Goal: Task Accomplishment & Management: Complete application form

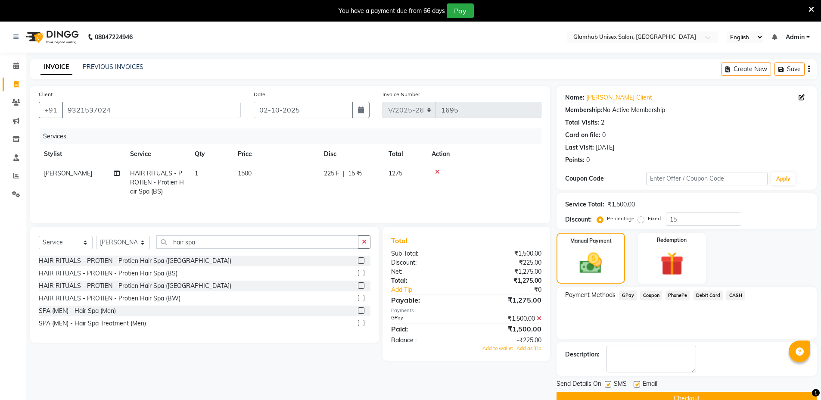
select select "7771"
select select "service"
select select "71727"
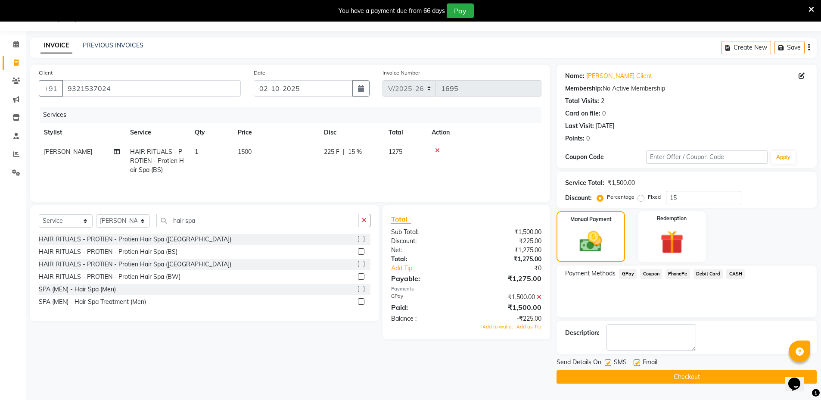
click at [810, 8] on icon at bounding box center [812, 10] width 6 height 8
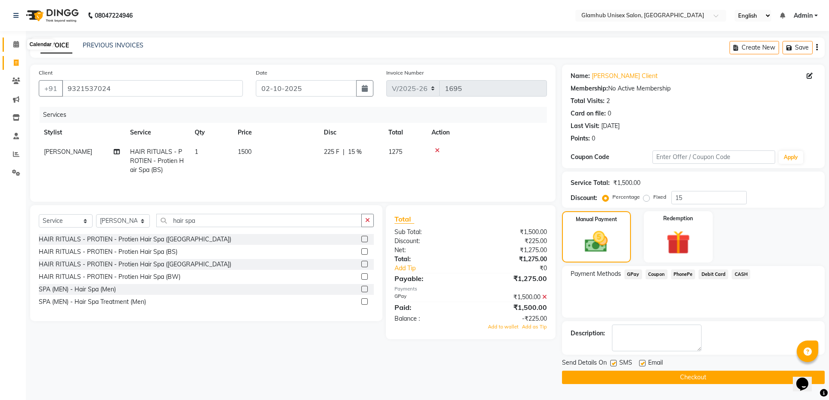
click at [17, 41] on icon at bounding box center [16, 44] width 6 height 6
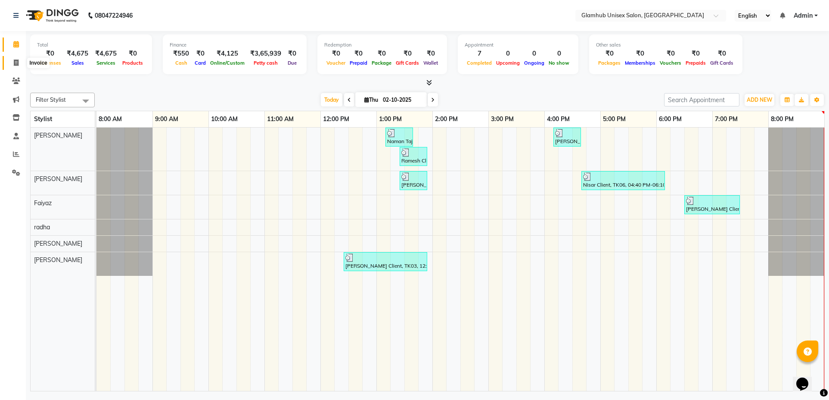
click at [17, 64] on icon at bounding box center [16, 62] width 5 height 6
select select "service"
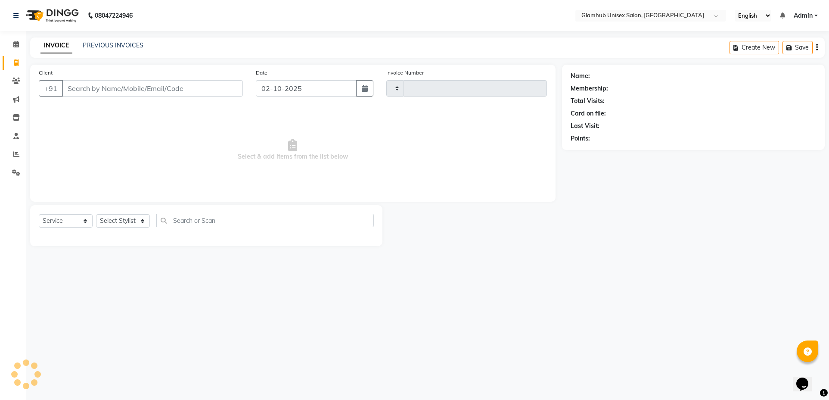
type input "1696"
select select "7771"
click at [126, 43] on link "PREVIOUS INVOICES" at bounding box center [113, 45] width 61 height 8
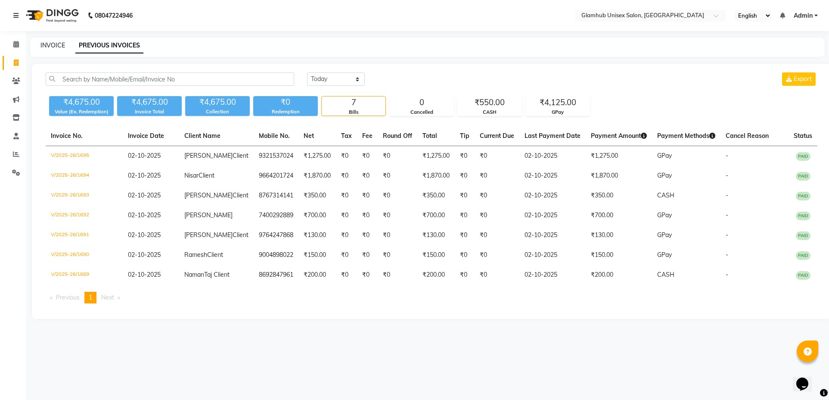
click at [53, 45] on link "INVOICE" at bounding box center [52, 45] width 25 height 8
select select "service"
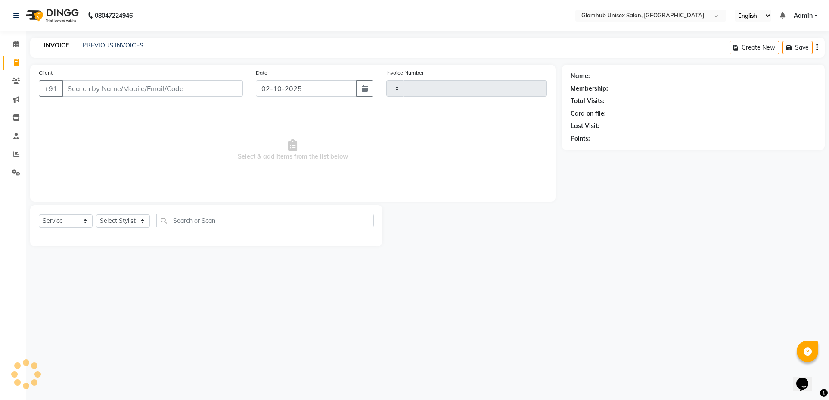
type input "1696"
select select "7771"
type input "s"
type input "7"
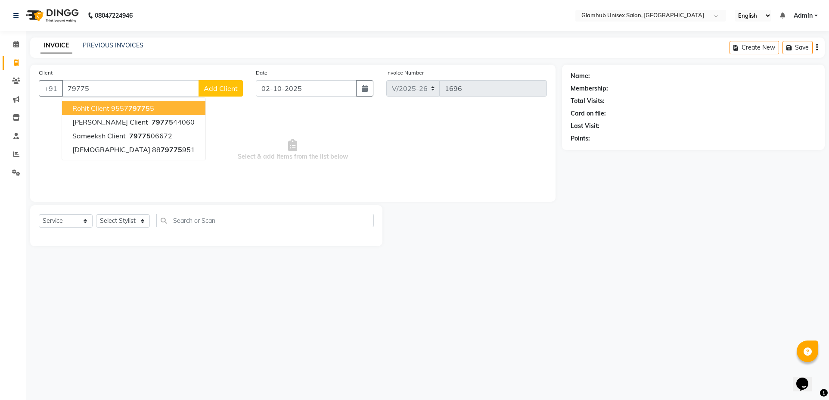
click at [53, 45] on link "INVOICE" at bounding box center [56, 46] width 32 height 16
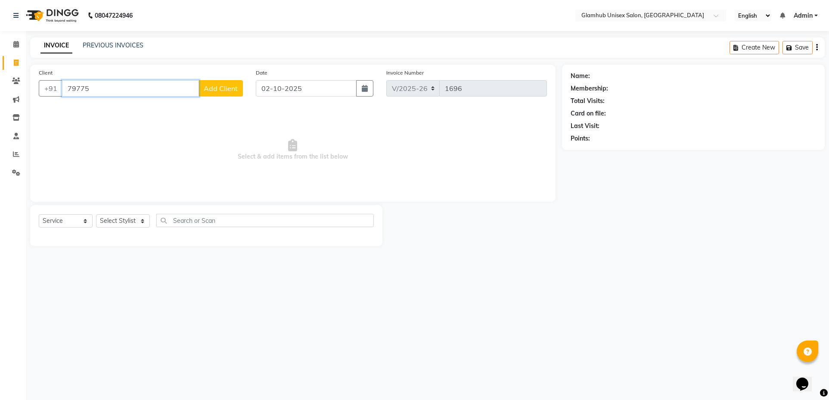
click at [129, 90] on input "79775" at bounding box center [130, 88] width 137 height 16
click at [83, 110] on span "[PERSON_NAME] Client" at bounding box center [110, 108] width 76 height 9
type input "7977544060"
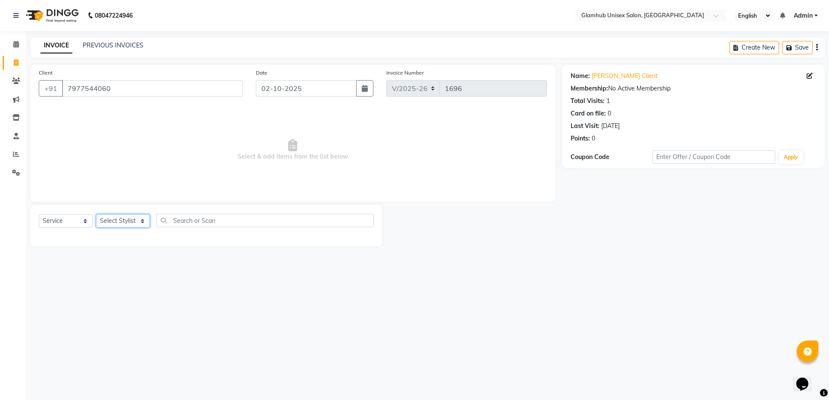
click at [123, 222] on select "Select Stylist [PERSON_NAME] [PERSON_NAME] [PERSON_NAME] [PERSON_NAME]" at bounding box center [123, 220] width 54 height 13
select select "69351"
click at [96, 214] on select "Select Stylist [PERSON_NAME] [PERSON_NAME] [PERSON_NAME] [PERSON_NAME]" at bounding box center [123, 220] width 54 height 13
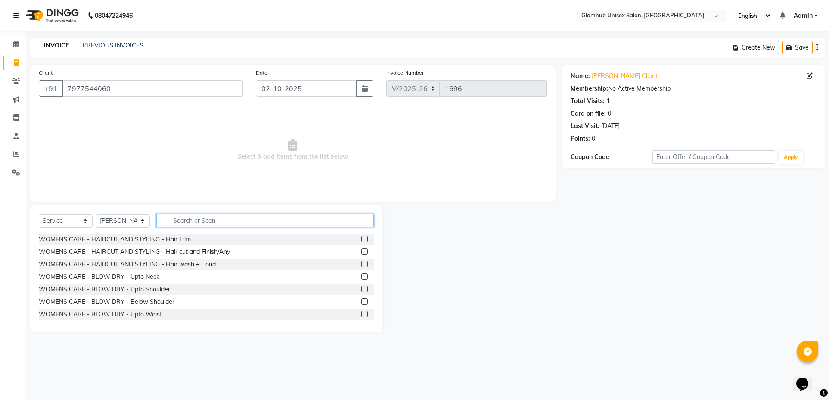
click at [281, 218] on input "text" at bounding box center [265, 220] width 218 height 13
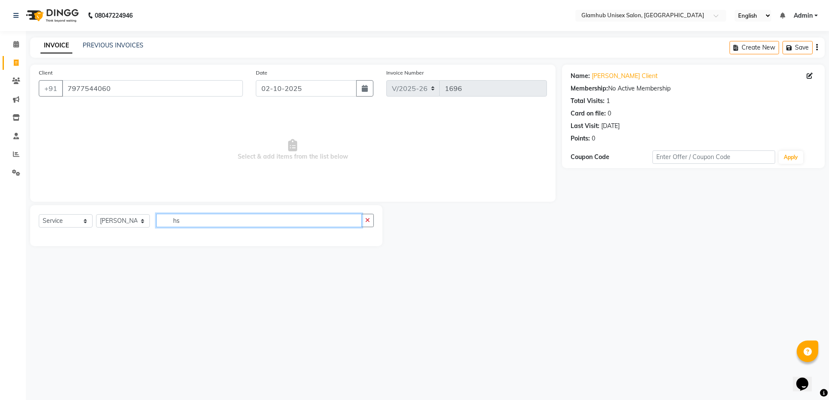
type input "h"
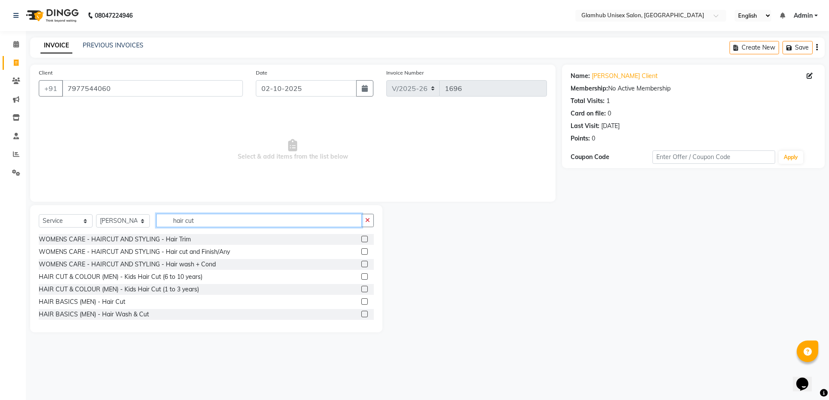
type input "hair cut"
click at [361, 300] on label at bounding box center [364, 301] width 6 height 6
click at [361, 300] on input "checkbox" at bounding box center [364, 302] width 6 height 6
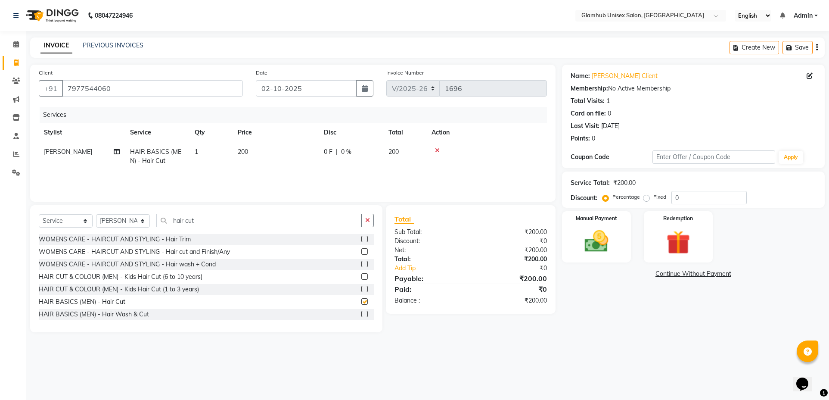
checkbox input "false"
click at [364, 221] on button "button" at bounding box center [367, 220] width 12 height 13
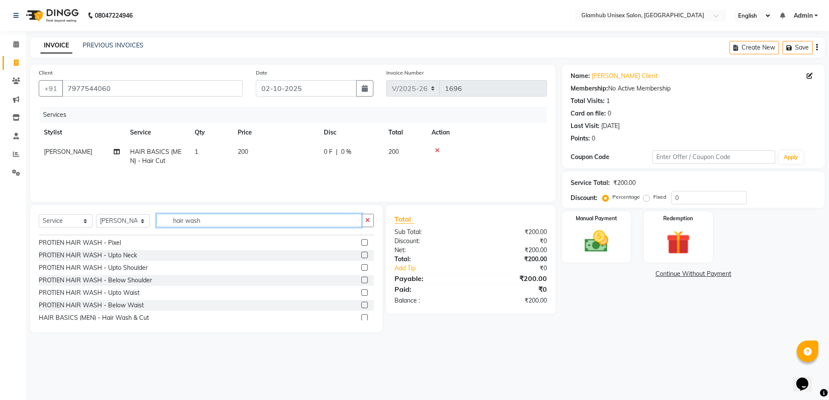
scroll to position [14, 0]
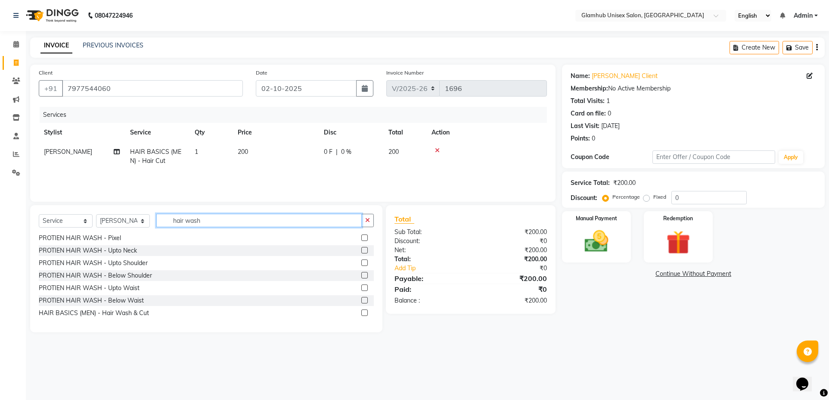
type input "hair wash"
click at [361, 312] on label at bounding box center [364, 312] width 6 height 6
click at [361, 312] on input "checkbox" at bounding box center [364, 313] width 6 height 6
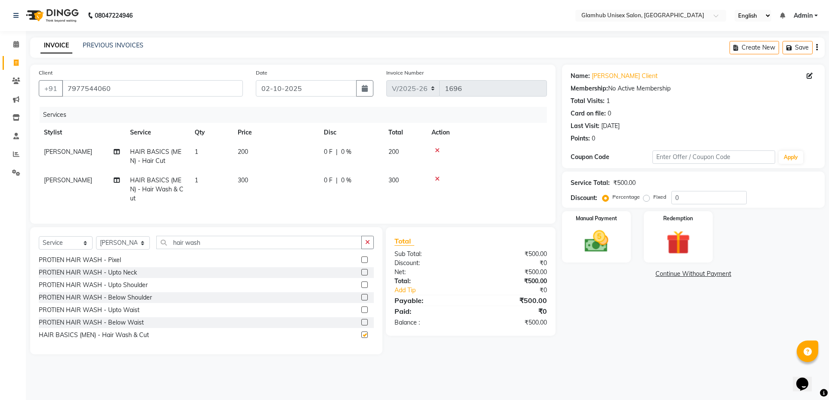
checkbox input "false"
click at [588, 243] on img at bounding box center [596, 241] width 39 height 28
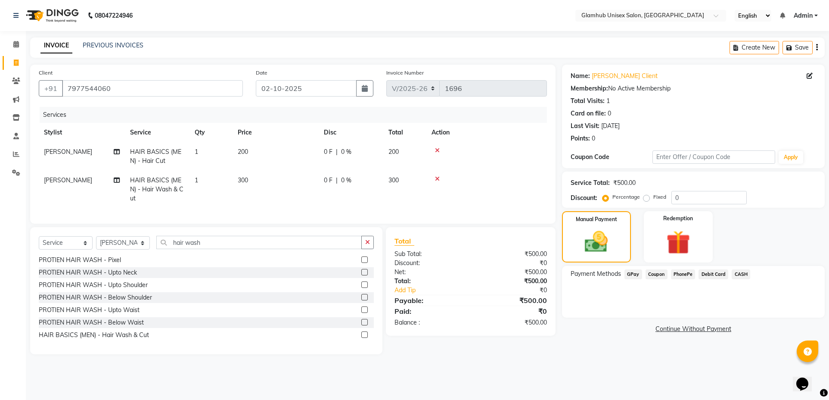
click at [632, 276] on span "GPay" at bounding box center [634, 274] width 18 height 10
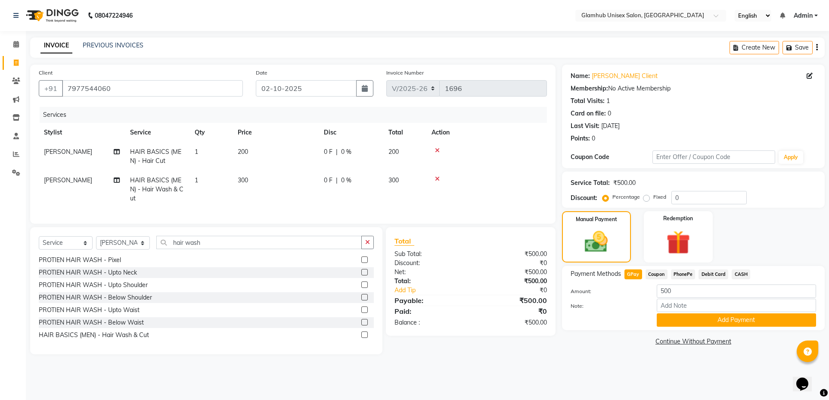
click at [725, 315] on button "Add Payment" at bounding box center [736, 319] width 159 height 13
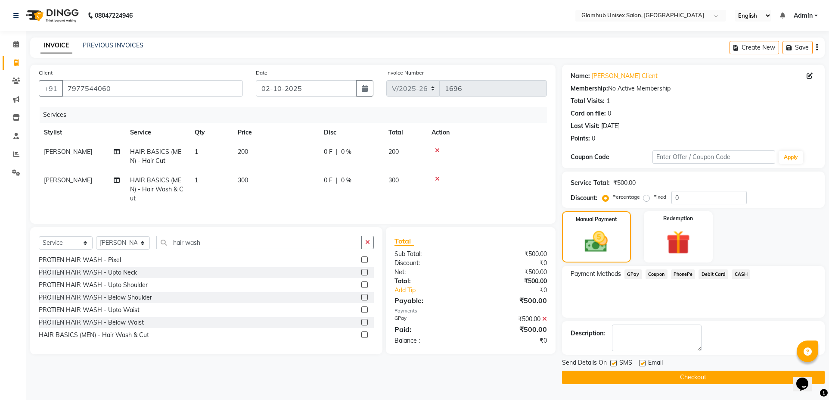
click at [689, 378] on button "Checkout" at bounding box center [693, 376] width 263 height 13
